Goal: Check status: Check status

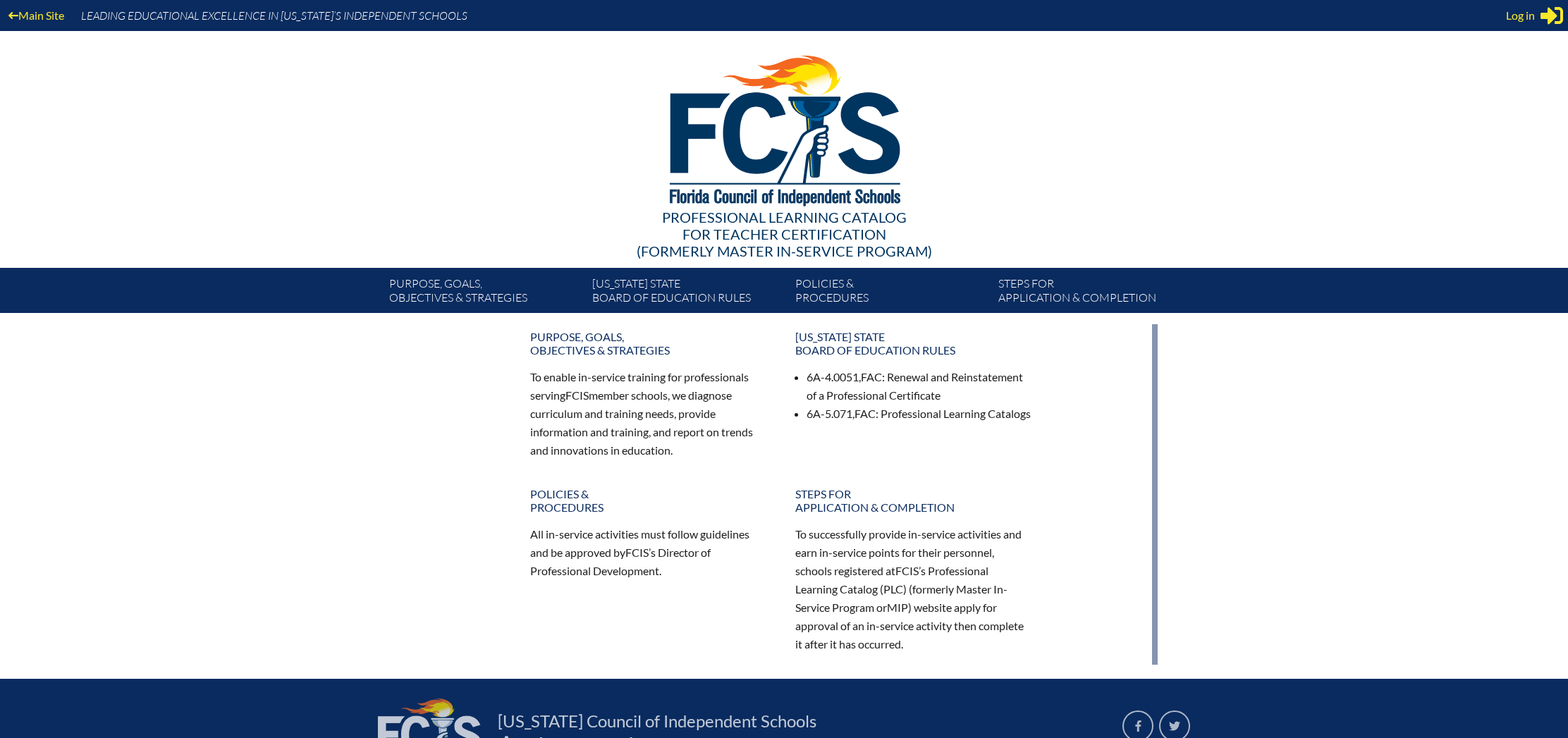
type input "[EMAIL_ADDRESS][DOMAIN_NAME]"
click at [1531, 10] on span "Log in" at bounding box center [1520, 15] width 29 height 17
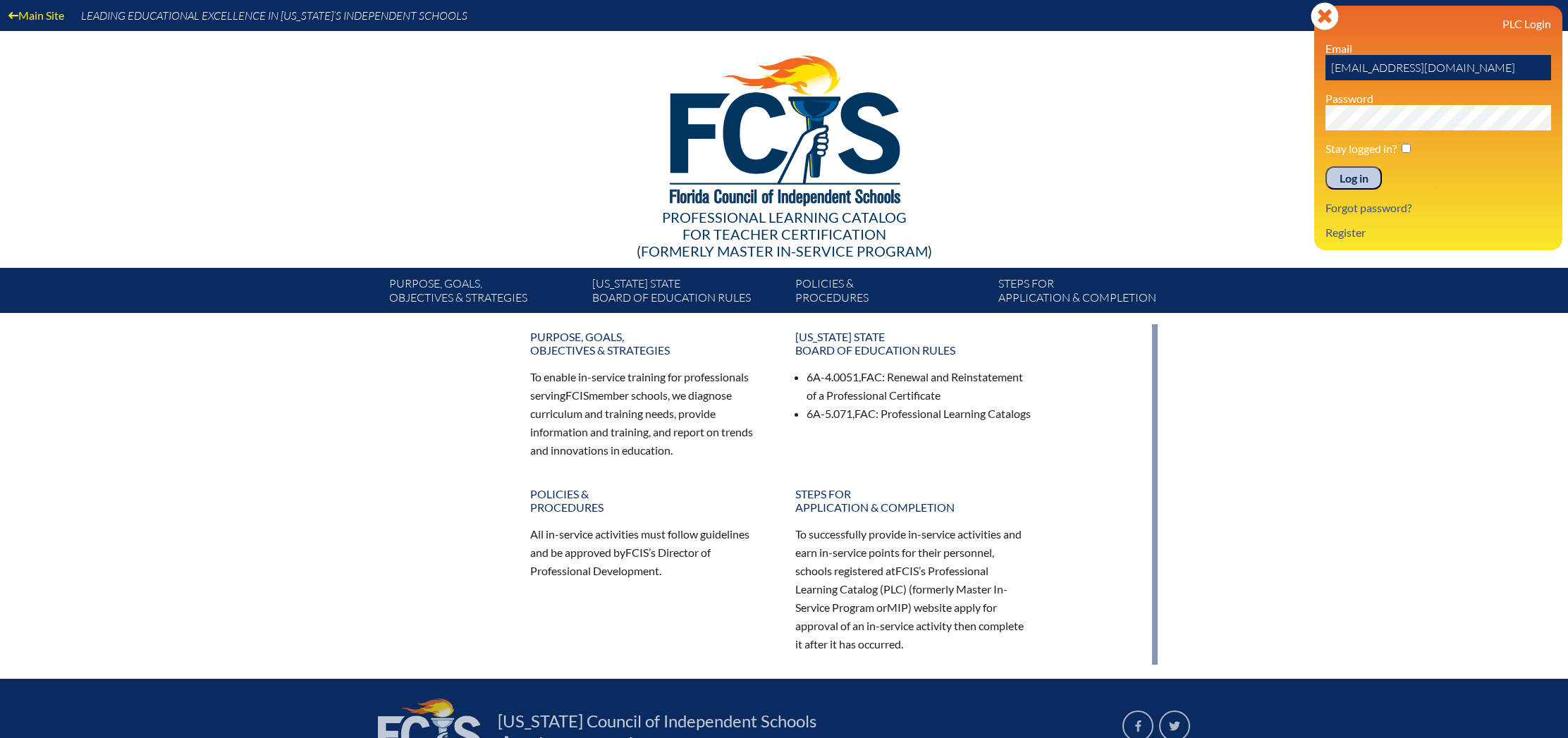
click at [1353, 177] on input "Log in" at bounding box center [1353, 178] width 56 height 24
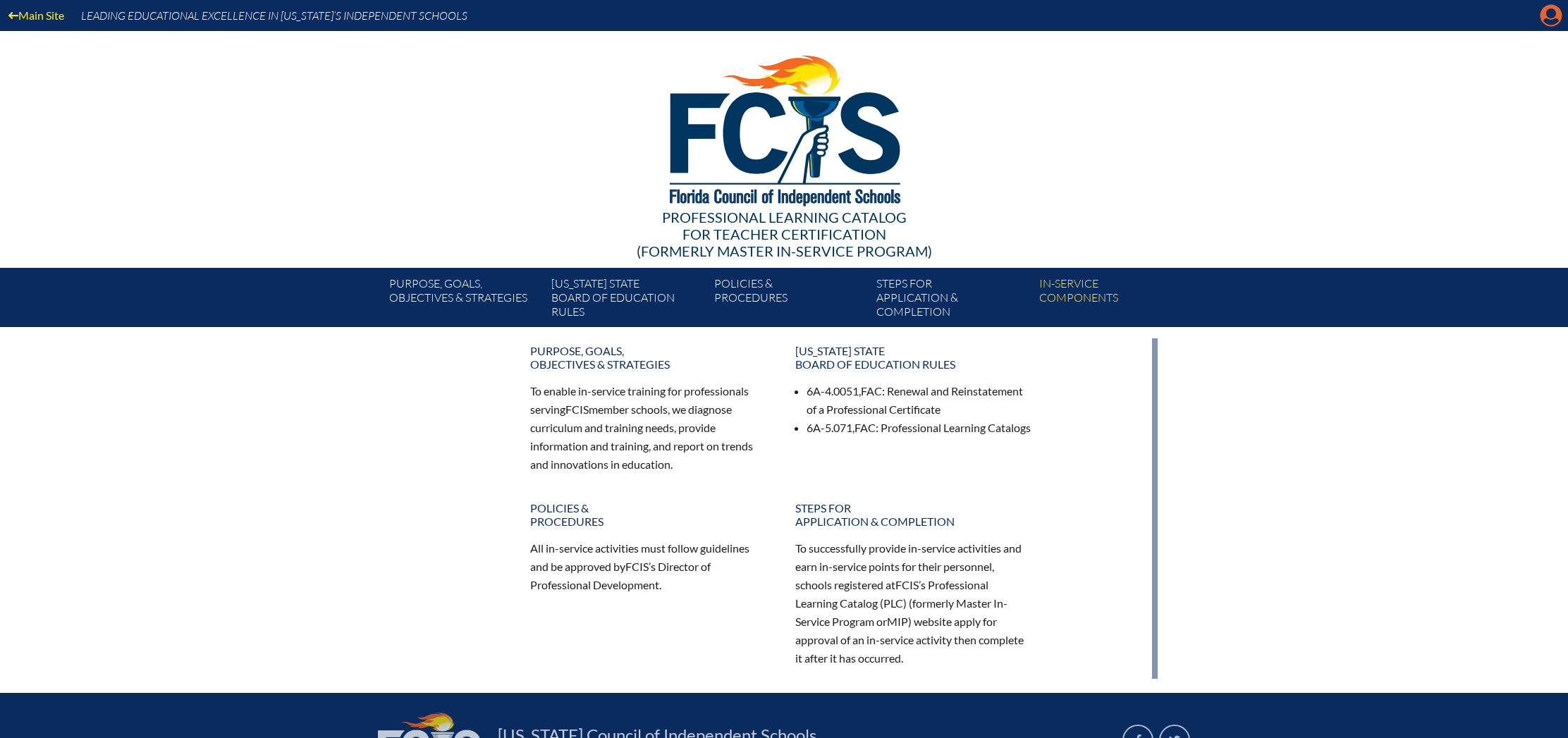
click at [1545, 16] on icon at bounding box center [1552, 16] width 22 height 22
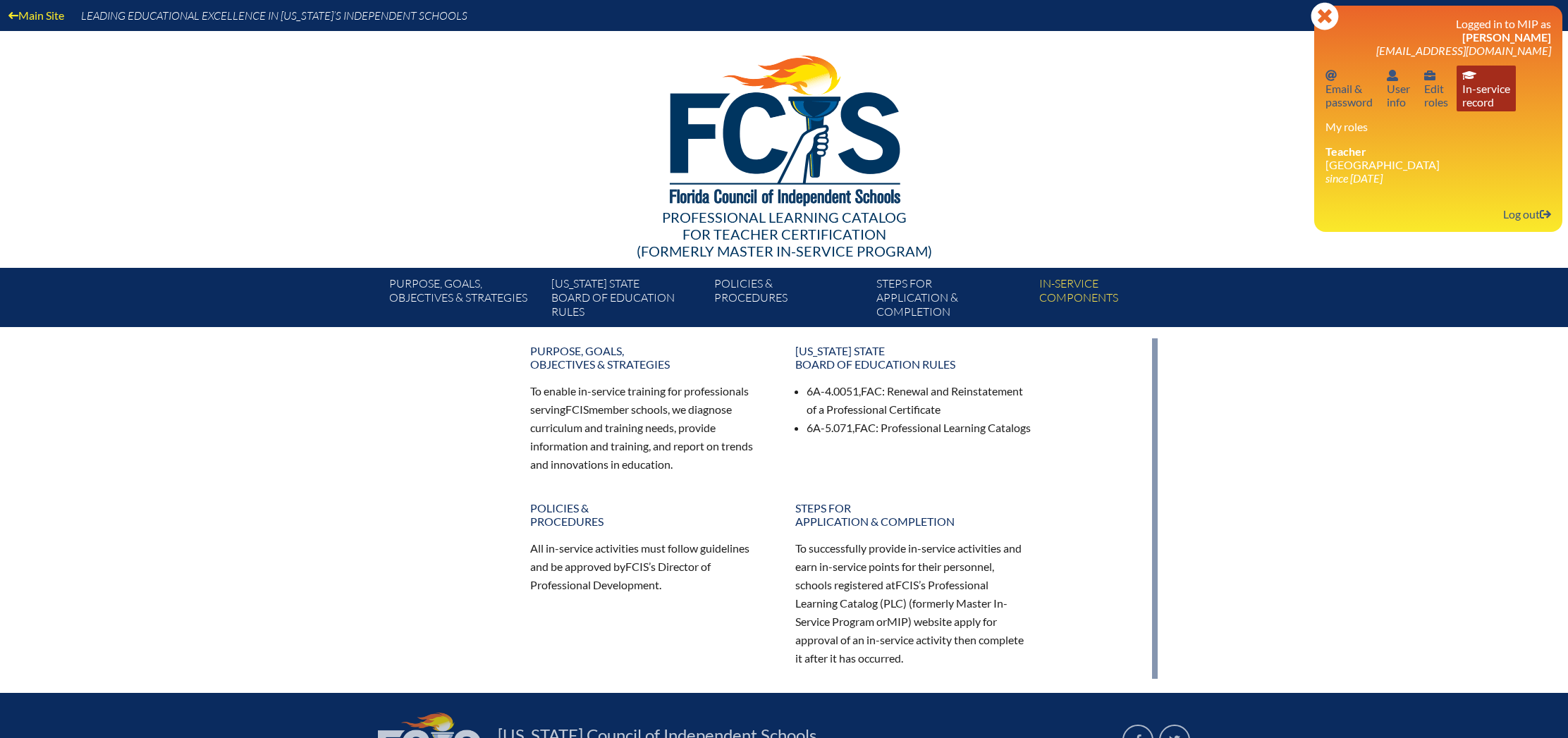
click at [1486, 78] on link "In-service record In-service record" at bounding box center [1486, 88] width 59 height 46
